Goal: Find contact information: Find contact information

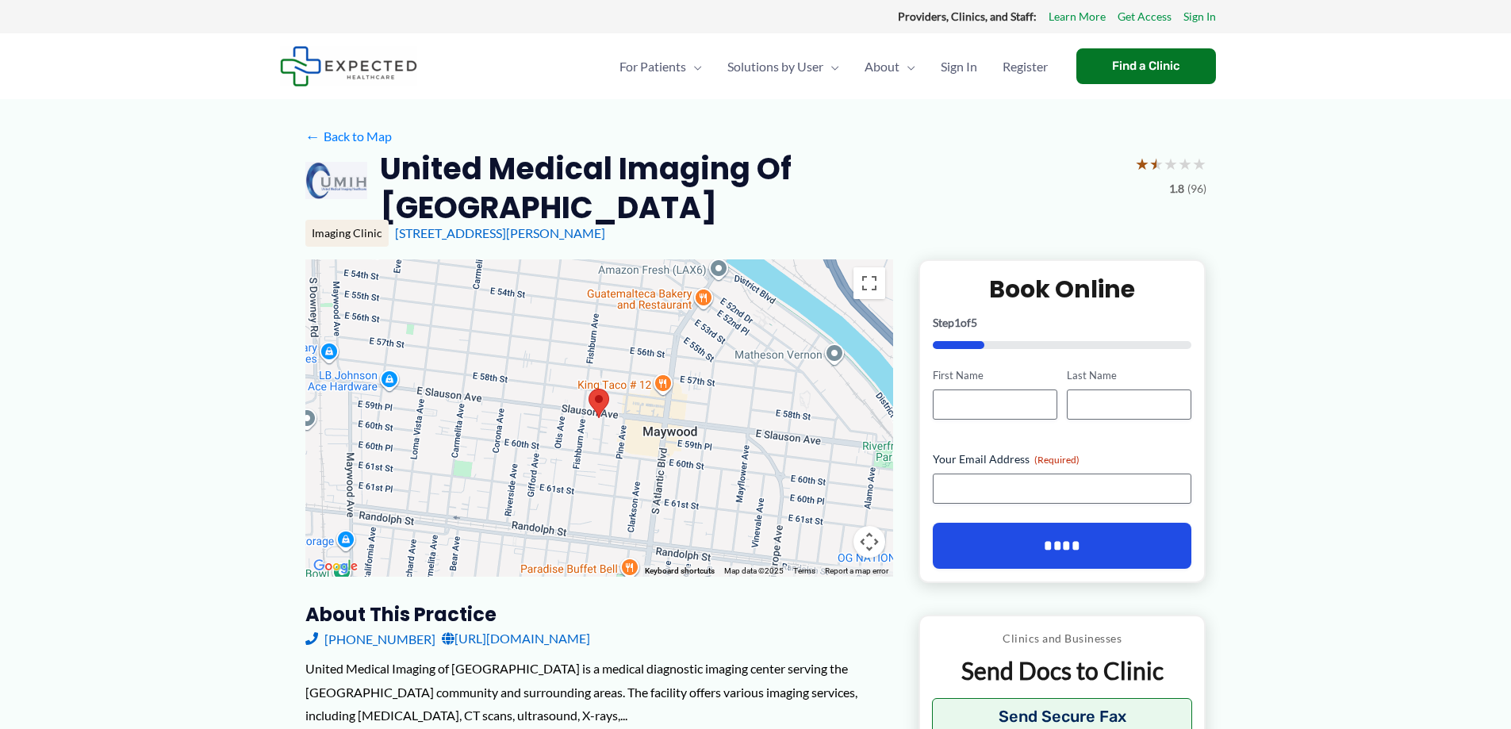
click at [496, 627] on link "[URL][DOMAIN_NAME]" at bounding box center [516, 639] width 148 height 24
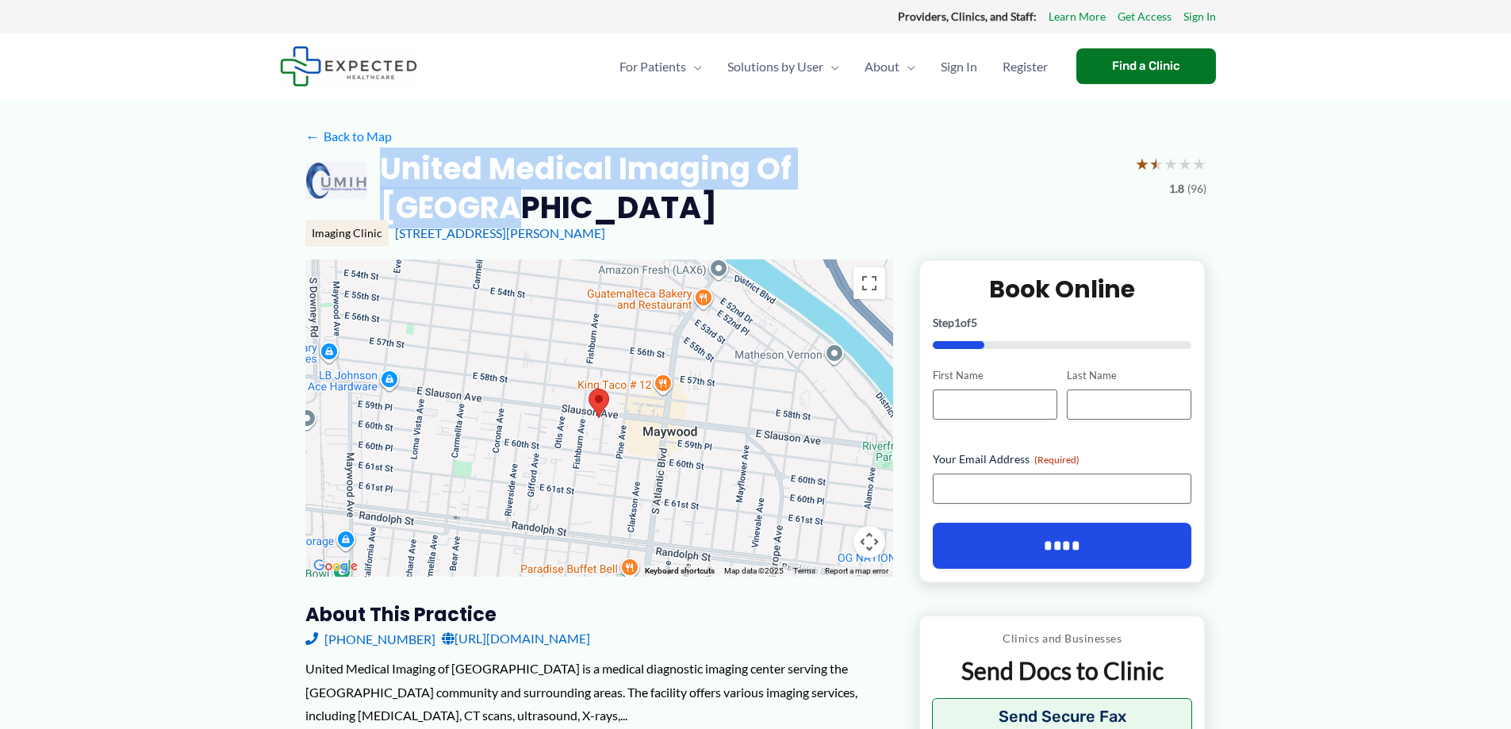
drag, startPoint x: 990, startPoint y: 182, endPoint x: 364, endPoint y: 151, distance: 626.8
click at [364, 151] on div "United Medical Imaging of [GEOGRAPHIC_DATA] ★ ★ ★ ★ ★ 1.8 (96)" at bounding box center [755, 188] width 901 height 79
click at [385, 164] on h2 "United Medical Imaging of [GEOGRAPHIC_DATA]" at bounding box center [751, 188] width 742 height 79
drag, startPoint x: 385, startPoint y: 166, endPoint x: 923, endPoint y: 177, distance: 538.1
click at [923, 177] on h2 "United Medical Imaging of [GEOGRAPHIC_DATA]" at bounding box center [751, 188] width 742 height 79
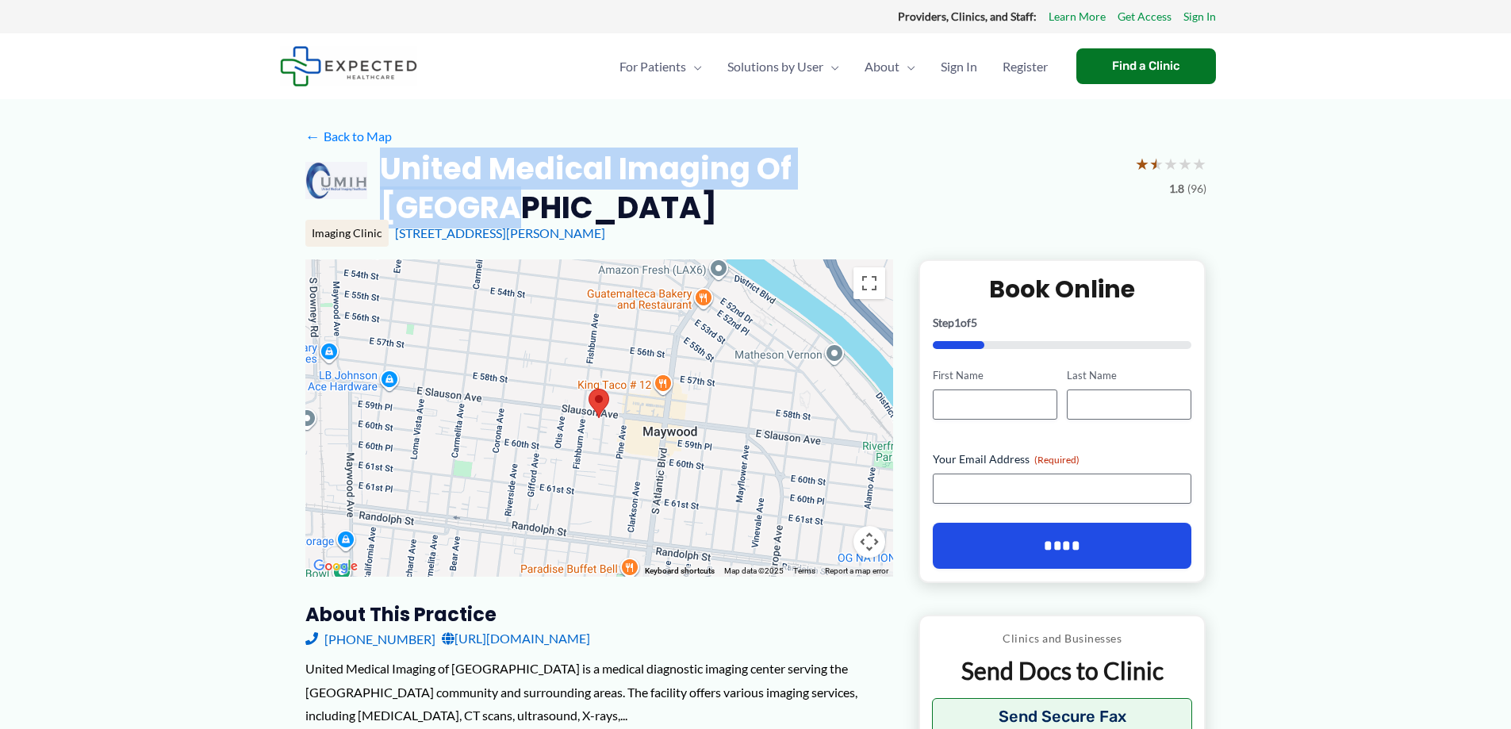
click at [937, 175] on h2 "United Medical Imaging of [GEOGRAPHIC_DATA]" at bounding box center [751, 188] width 742 height 79
drag, startPoint x: 962, startPoint y: 171, endPoint x: 381, endPoint y: 153, distance: 581.1
click at [381, 153] on div "United Medical Imaging of [GEOGRAPHIC_DATA] ★ ★ ★ ★ ★ 1.8 (96)" at bounding box center [755, 188] width 901 height 79
click at [390, 159] on h2 "United Medical Imaging of [GEOGRAPHIC_DATA]" at bounding box center [751, 188] width 742 height 79
drag, startPoint x: 389, startPoint y: 163, endPoint x: 949, endPoint y: 157, distance: 560.2
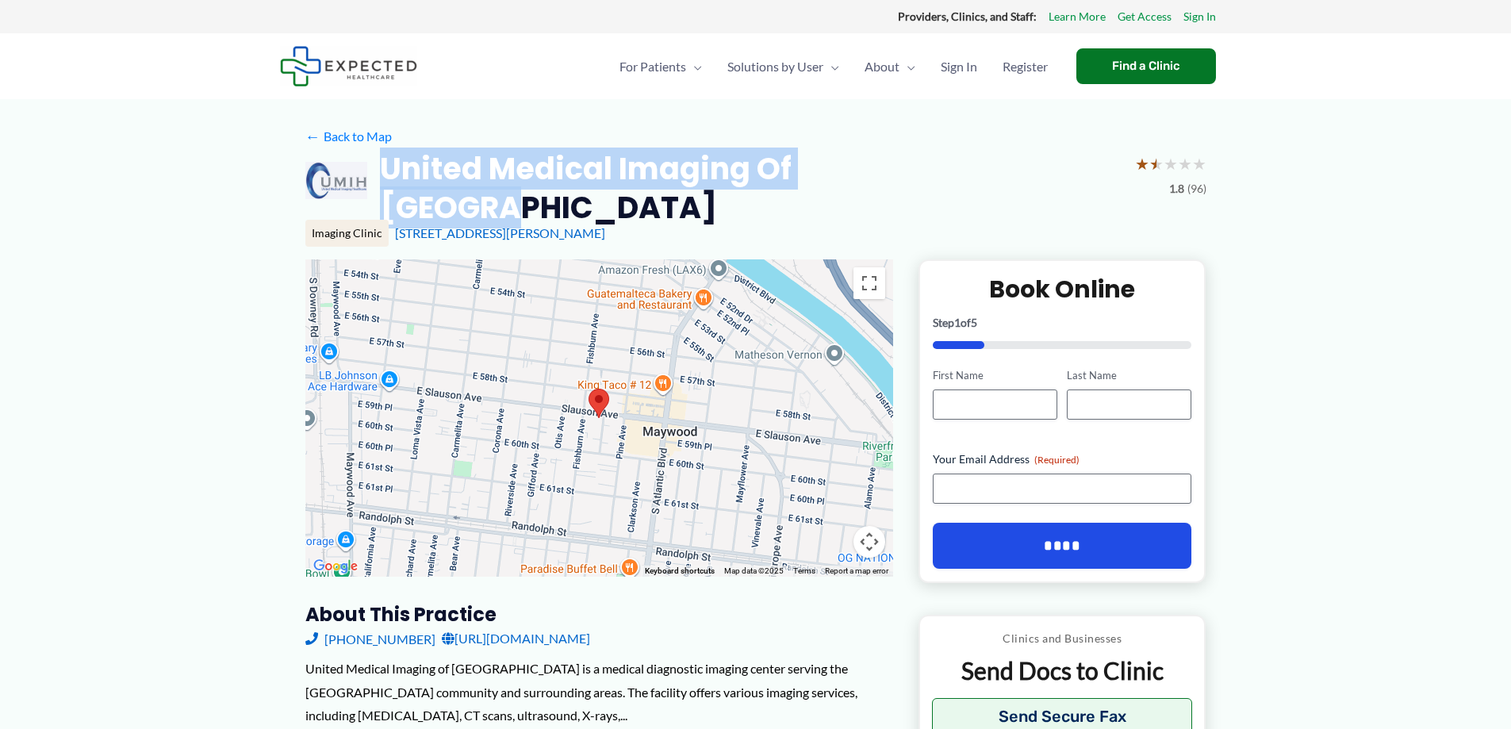
click at [949, 157] on h2 "United Medical Imaging of [GEOGRAPHIC_DATA]" at bounding box center [751, 188] width 742 height 79
click at [685, 189] on h2 "United Medical Imaging of [GEOGRAPHIC_DATA]" at bounding box center [751, 188] width 742 height 79
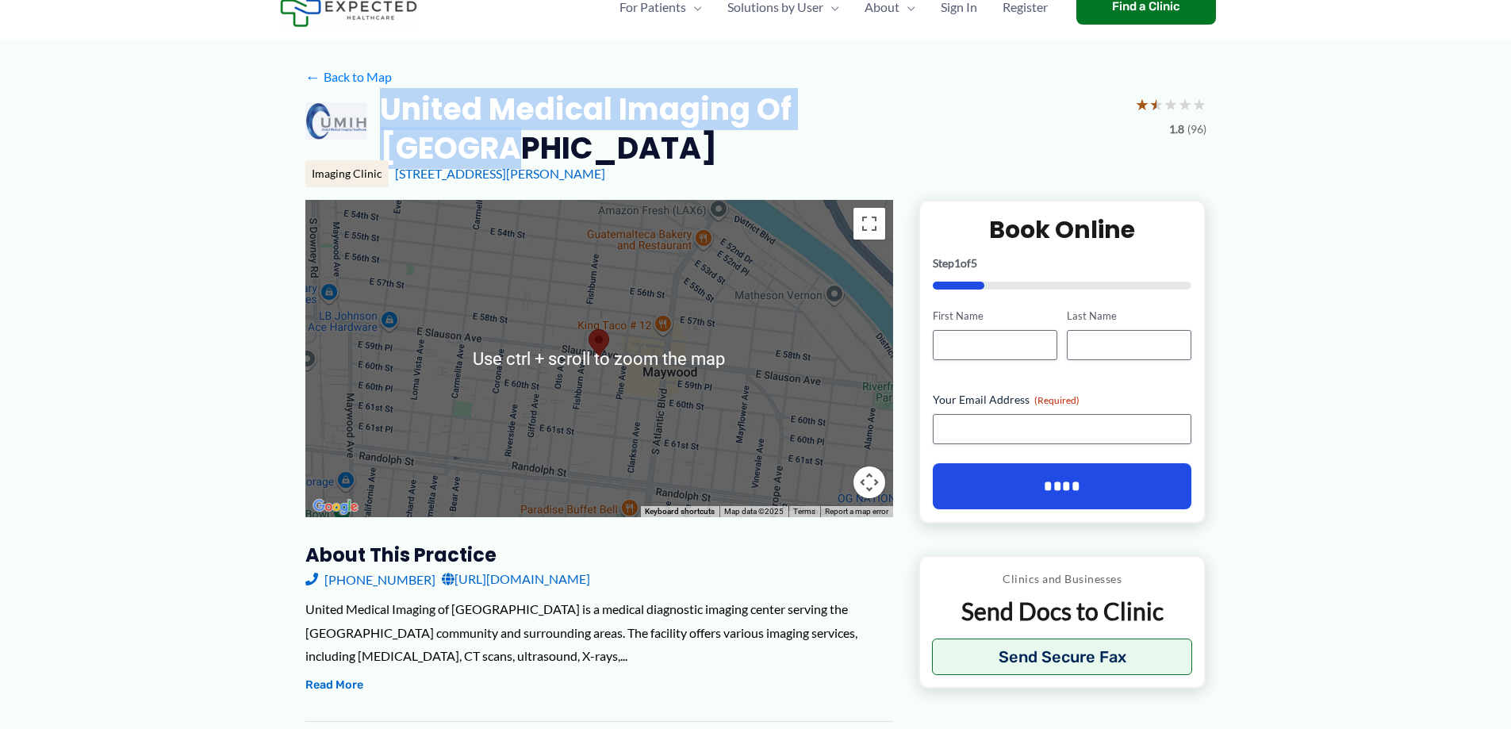
scroll to position [79, 0]
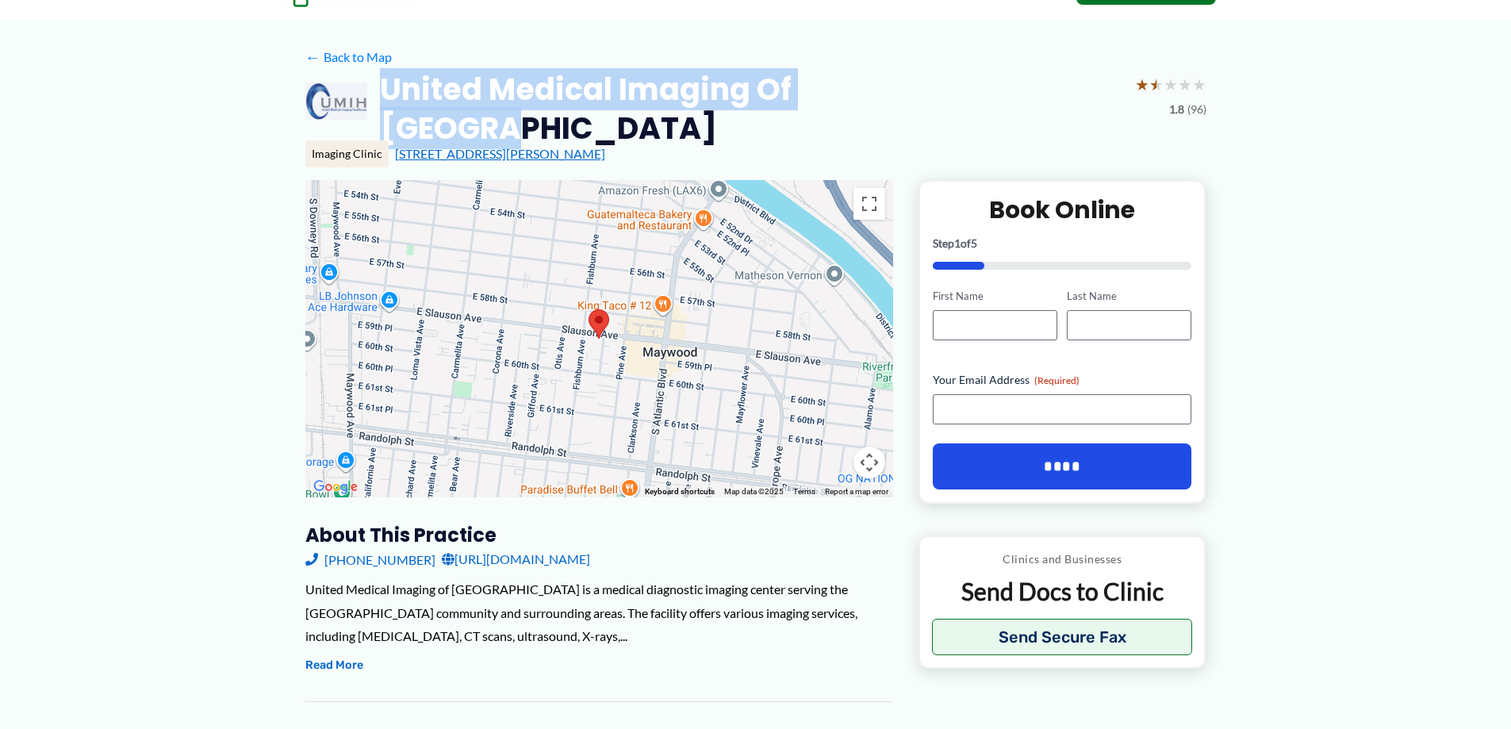
drag, startPoint x: 589, startPoint y: 141, endPoint x: 537, endPoint y: 135, distance: 52.0
click at [395, 145] on div "[STREET_ADDRESS][PERSON_NAME]" at bounding box center [801, 153] width 812 height 17
click at [619, 145] on div "[STREET_ADDRESS][PERSON_NAME]" at bounding box center [801, 153] width 812 height 17
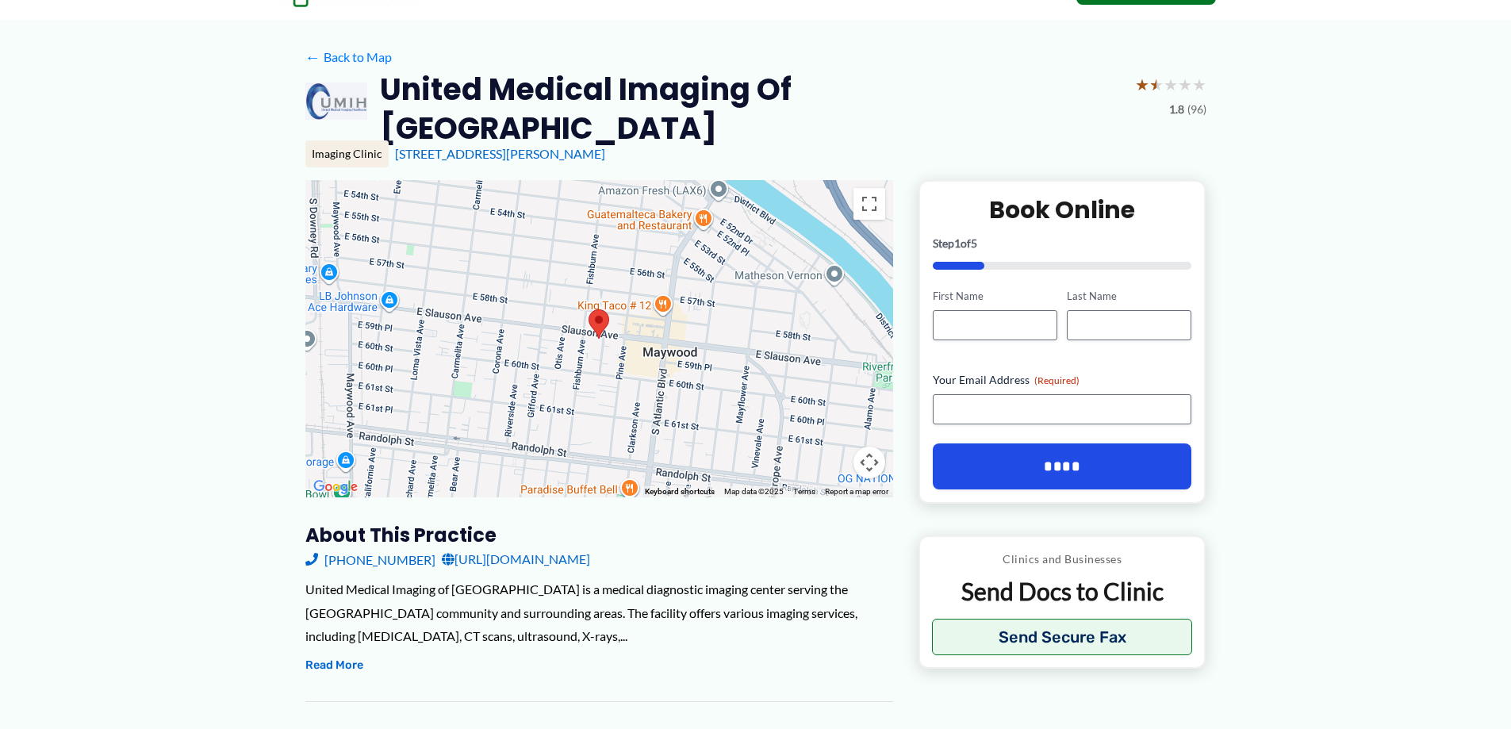
drag, startPoint x: 617, startPoint y: 140, endPoint x: 406, endPoint y: 148, distance: 211.2
click at [406, 148] on div "[STREET_ADDRESS][PERSON_NAME]" at bounding box center [801, 153] width 812 height 17
click at [620, 145] on div "[STREET_ADDRESS][PERSON_NAME]" at bounding box center [801, 153] width 812 height 17
drag, startPoint x: 489, startPoint y: 147, endPoint x: 655, endPoint y: 128, distance: 166.9
click at [396, 145] on div "[STREET_ADDRESS][PERSON_NAME]" at bounding box center [801, 153] width 812 height 17
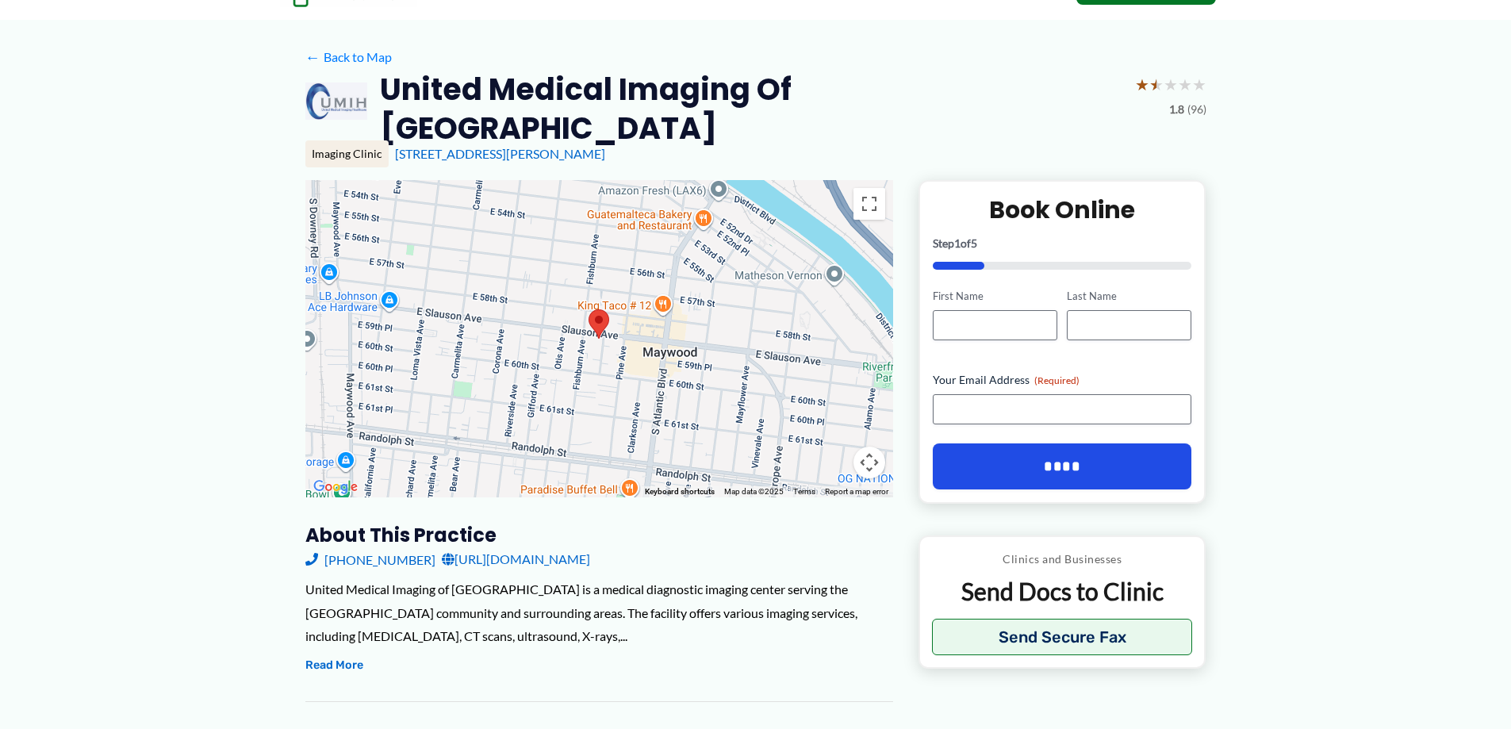
click at [666, 140] on div "Imaging Clinic [STREET_ADDRESS][PERSON_NAME]" at bounding box center [755, 153] width 901 height 27
drag, startPoint x: 592, startPoint y: 130, endPoint x: 394, endPoint y: 138, distance: 198.5
click at [394, 140] on div "Imaging Clinic [STREET_ADDRESS][PERSON_NAME]" at bounding box center [755, 153] width 901 height 27
click at [623, 145] on div "[STREET_ADDRESS][PERSON_NAME]" at bounding box center [801, 153] width 812 height 17
drag, startPoint x: 489, startPoint y: 148, endPoint x: 392, endPoint y: 147, distance: 96.8
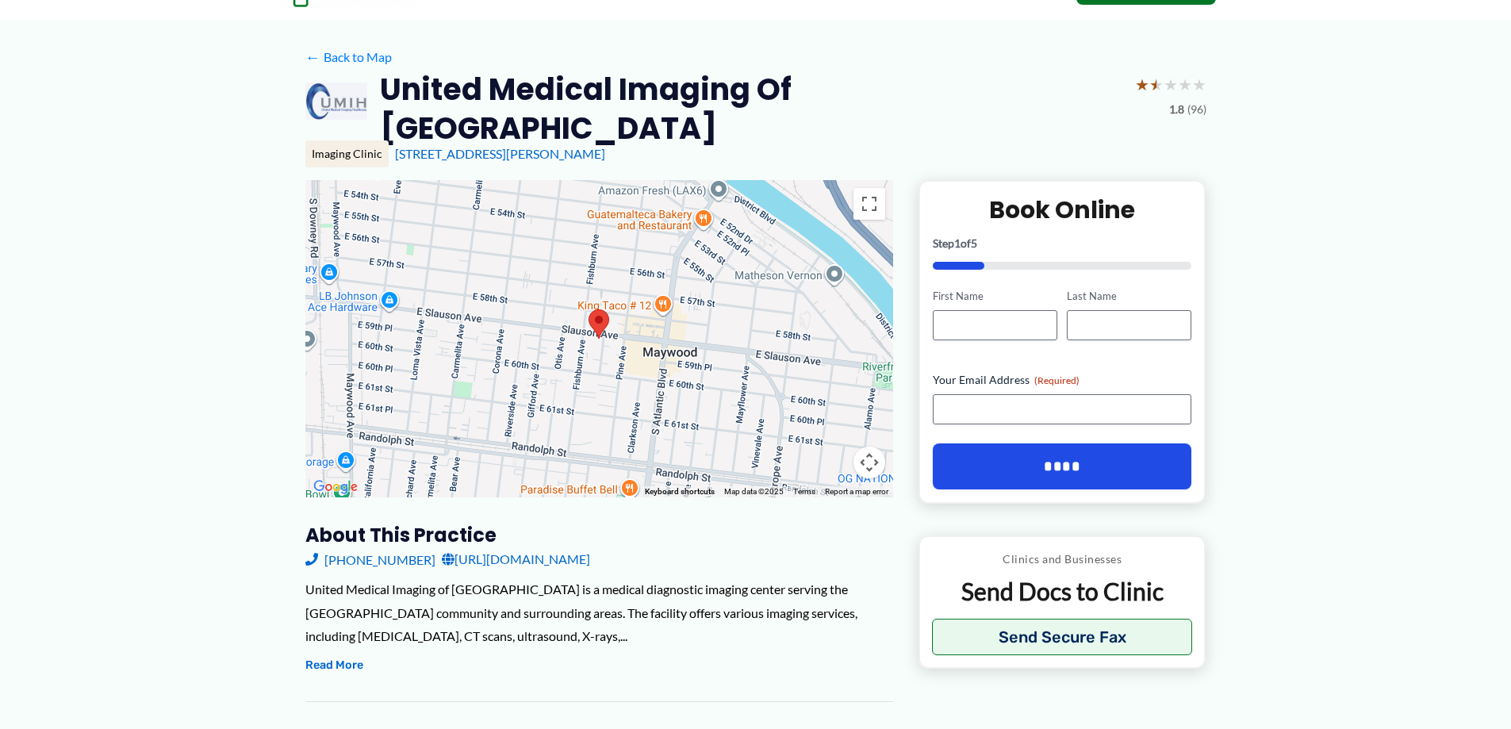
click at [395, 147] on div "[STREET_ADDRESS][PERSON_NAME]" at bounding box center [801, 153] width 812 height 17
click at [661, 145] on div "[STREET_ADDRESS][PERSON_NAME]" at bounding box center [801, 153] width 812 height 17
drag, startPoint x: 666, startPoint y: 547, endPoint x: 322, endPoint y: 534, distance: 344.6
click at [322, 547] on div "[PHONE_NUMBER] [URL][DOMAIN_NAME]" at bounding box center [599, 559] width 588 height 24
